Goal: Task Accomplishment & Management: Manage account settings

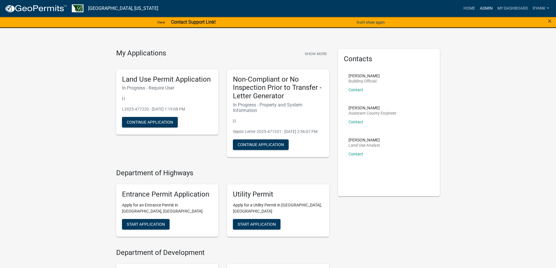
drag, startPoint x: 484, startPoint y: 6, endPoint x: 444, endPoint y: 16, distance: 40.8
click at [483, 7] on link "Admin" at bounding box center [485, 8] width 17 height 11
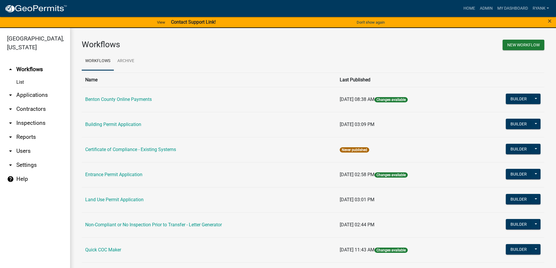
click at [24, 95] on link "arrow_drop_down Applications" at bounding box center [35, 95] width 70 height 14
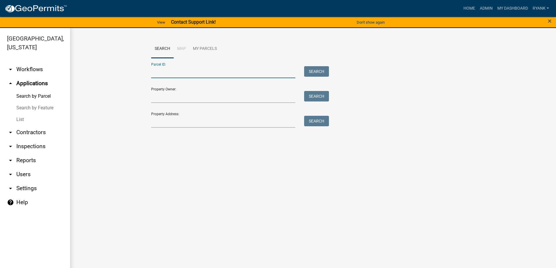
paste input "030032100"
type input "030032100"
click at [317, 70] on button "Search" at bounding box center [316, 71] width 25 height 10
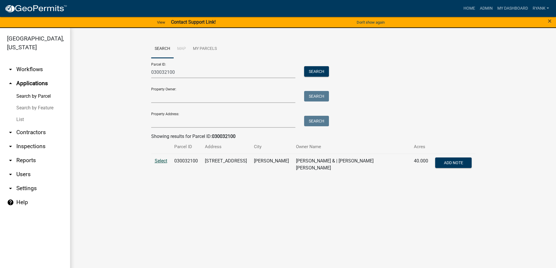
click at [159, 160] on span "Select" at bounding box center [161, 161] width 13 height 6
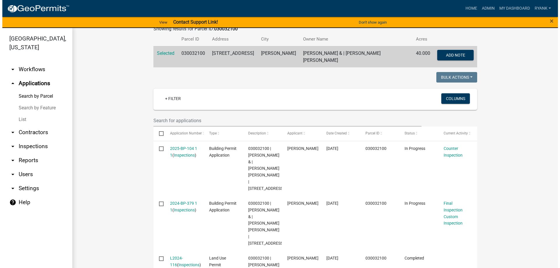
scroll to position [175, 0]
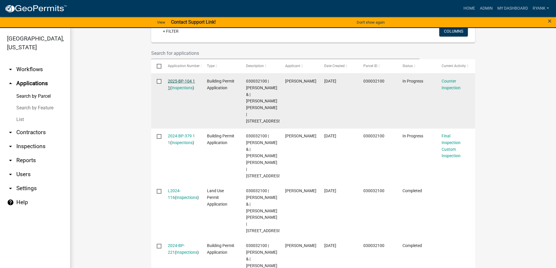
click at [178, 79] on link "2025-BP-104 1 1" at bounding box center [181, 84] width 27 height 11
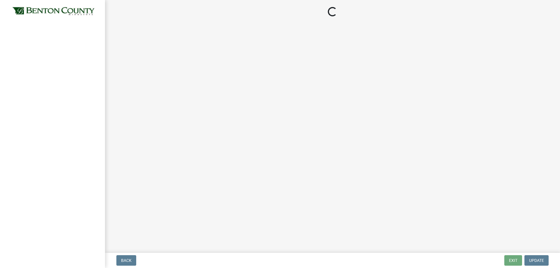
select select "17bfa135-5610-45df-8ce7-87530b7d86d4"
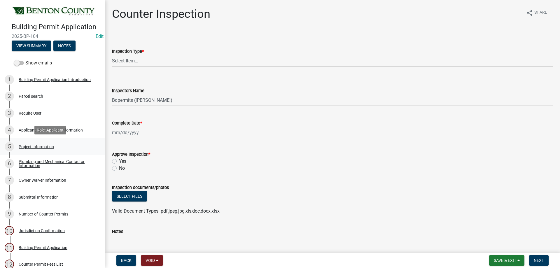
click at [29, 146] on div "Project Information" at bounding box center [36, 147] width 35 height 4
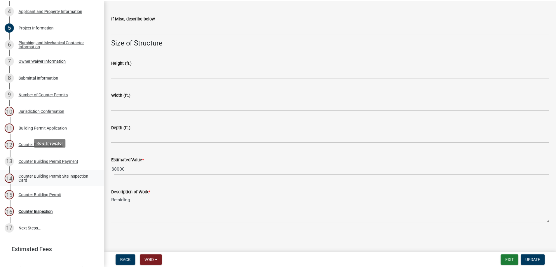
scroll to position [146, 0]
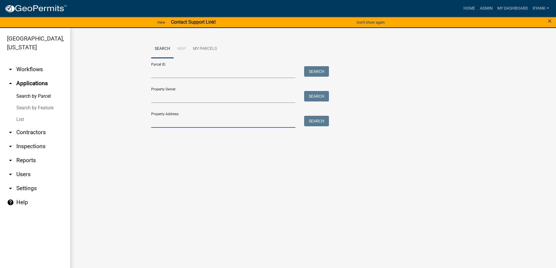
click at [168, 122] on input "Property Address:" at bounding box center [223, 122] width 144 height 12
type input "18255"
click at [323, 123] on button "Search" at bounding box center [316, 121] width 25 height 10
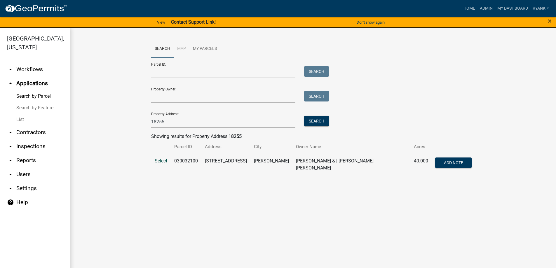
click at [160, 162] on span "Select" at bounding box center [161, 161] width 13 height 6
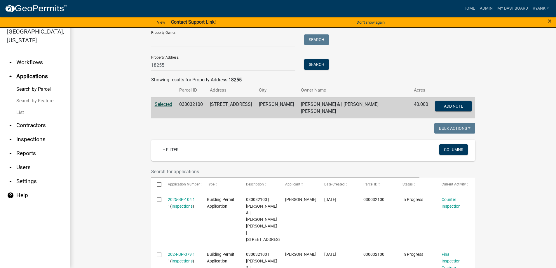
scroll to position [117, 0]
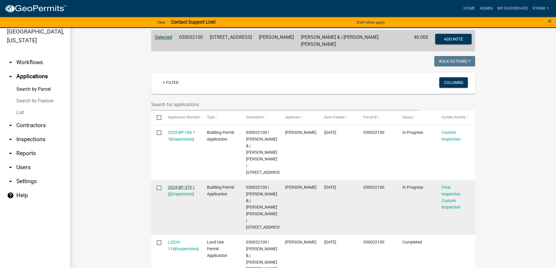
click at [173, 185] on link "2024-BP-379 1 1" at bounding box center [181, 190] width 27 height 11
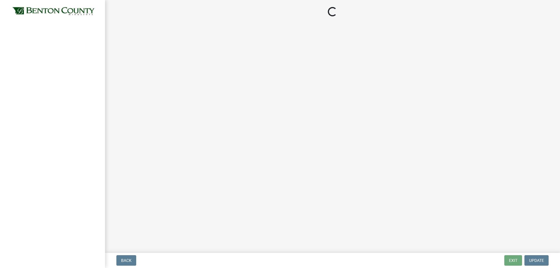
select select "17bfa135-5610-45df-8ce7-87530b7d86d4"
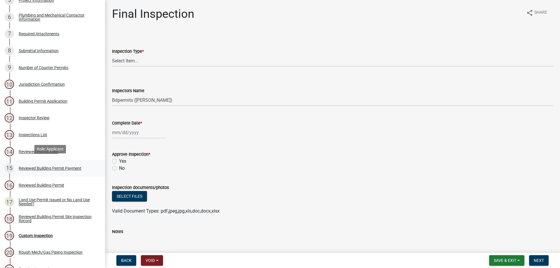
scroll to position [146, 0]
click at [40, 36] on div "Required Attachments" at bounding box center [39, 34] width 41 height 4
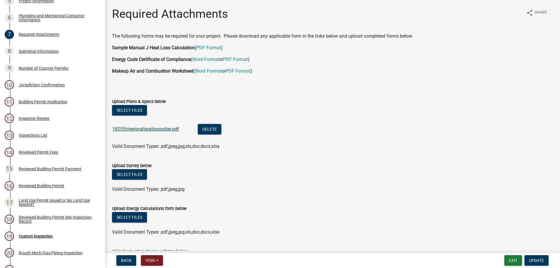
click at [160, 129] on link "18255interioralterationpotter.pdf" at bounding box center [145, 129] width 67 height 6
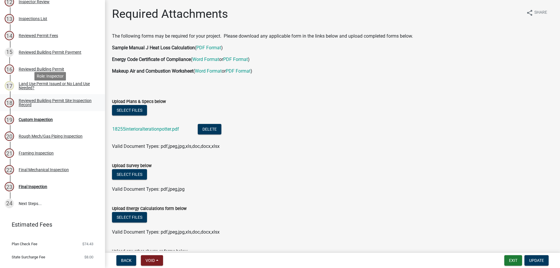
scroll to position [299, 0]
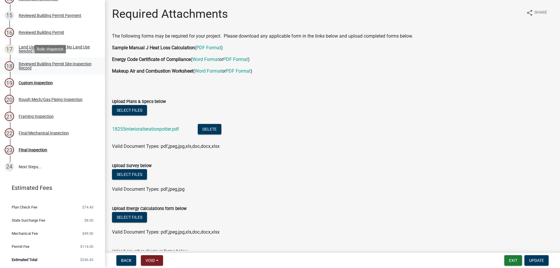
click at [31, 66] on div "Reviewed Building Permit Site Inspection Record" at bounding box center [57, 66] width 77 height 8
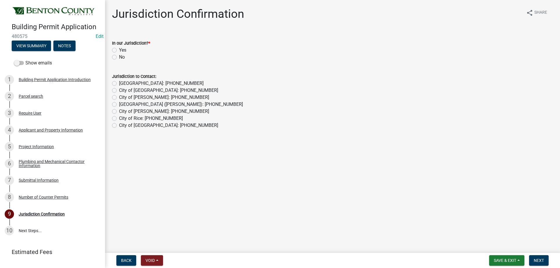
click at [119, 50] on label "Yes" at bounding box center [122, 50] width 7 height 7
click at [119, 50] on input "Yes" at bounding box center [121, 49] width 4 height 4
radio input "true"
click at [536, 260] on span "Next" at bounding box center [539, 260] width 10 height 5
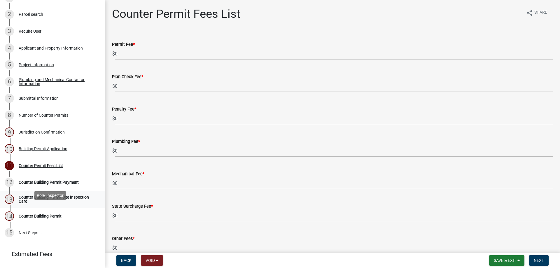
scroll to position [87, 0]
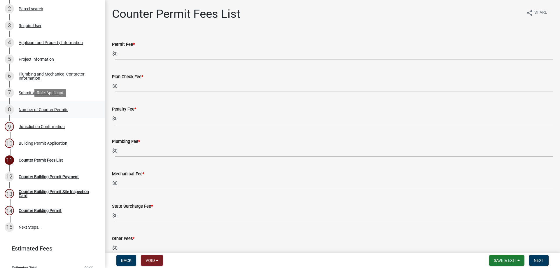
click at [44, 108] on div "Number of Counter Permits" at bounding box center [44, 110] width 50 height 4
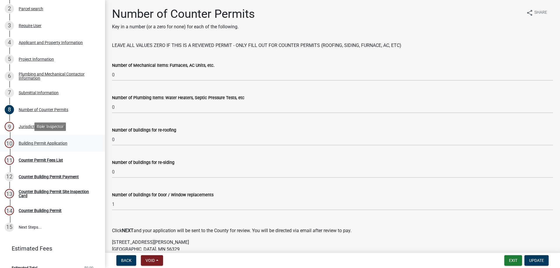
click at [43, 142] on div "Building Permit Application" at bounding box center [43, 143] width 49 height 4
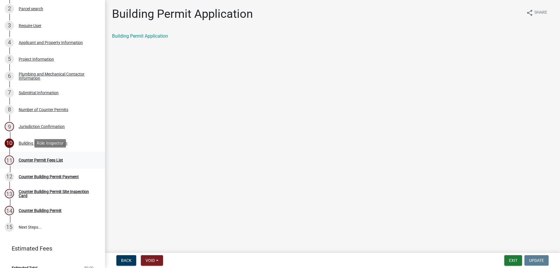
click at [41, 162] on div "11 Counter Permit Fees List" at bounding box center [50, 159] width 91 height 9
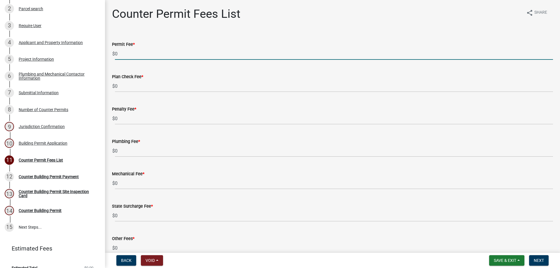
drag, startPoint x: 146, startPoint y: 55, endPoint x: 113, endPoint y: 49, distance: 33.6
click at [113, 49] on div "$ 0" at bounding box center [332, 54] width 441 height 12
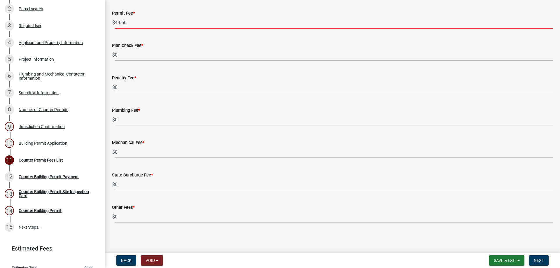
scroll to position [31, 0]
type input "49.50"
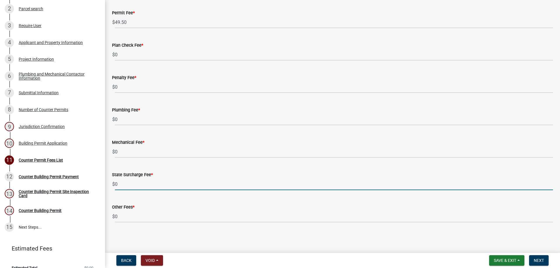
drag, startPoint x: 135, startPoint y: 182, endPoint x: 107, endPoint y: 183, distance: 27.7
click at [107, 183] on div "Counter Permit Fees List share Share Permit Fee * $ 49.50 Plan Check Fee * $ 0 …" at bounding box center [332, 105] width 455 height 258
type input "1.00"
click at [539, 261] on span "Next" at bounding box center [539, 260] width 10 height 5
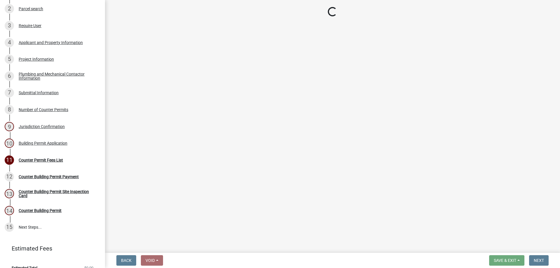
select select "3: 3"
